Goal: Task Accomplishment & Management: Use online tool/utility

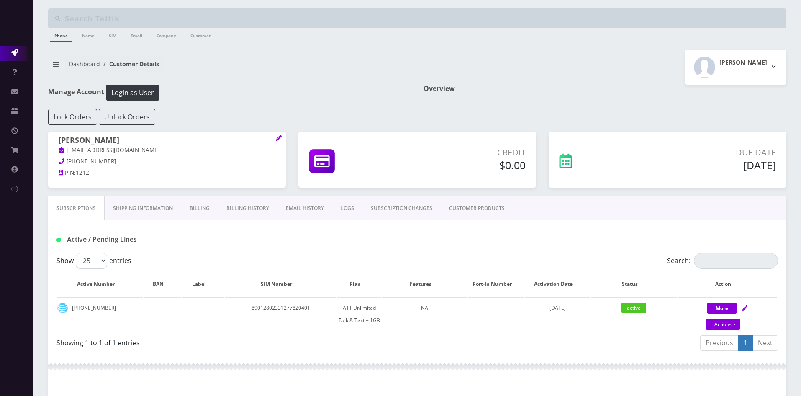
scroll to position [42, 0]
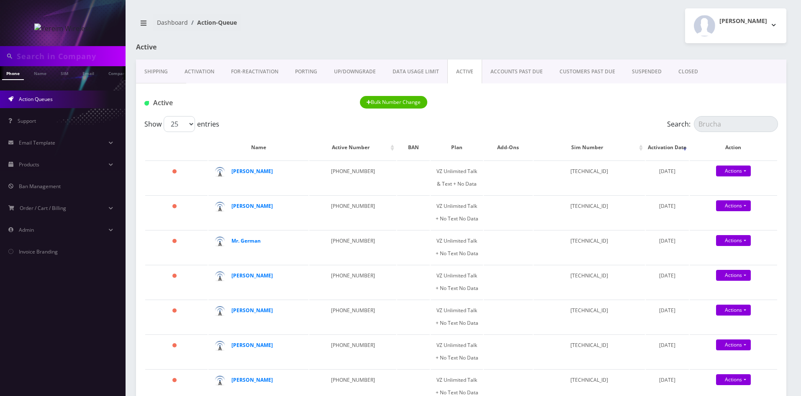
click at [309, 75] on link "PORTING" at bounding box center [306, 71] width 39 height 24
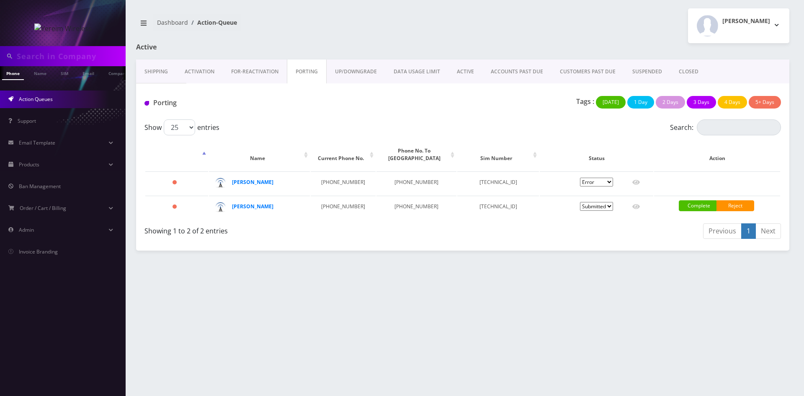
click at [198, 65] on link "Activation" at bounding box center [199, 71] width 46 height 24
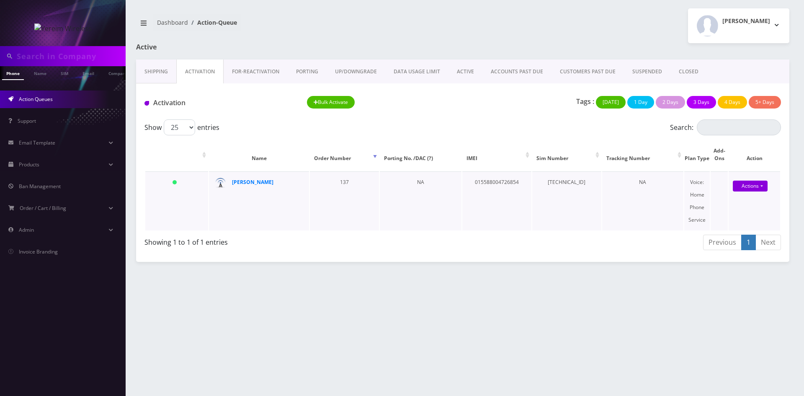
click at [203, 192] on td "[DATE]" at bounding box center [176, 200] width 63 height 59
click at [244, 183] on strong "Brucha Lorincz" at bounding box center [252, 181] width 41 height 7
